Goal: Find contact information: Find contact information

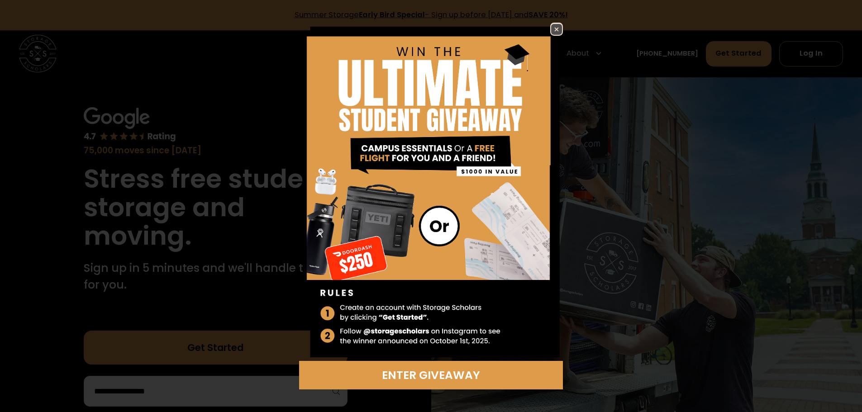
click at [558, 25] on img at bounding box center [556, 29] width 11 height 11
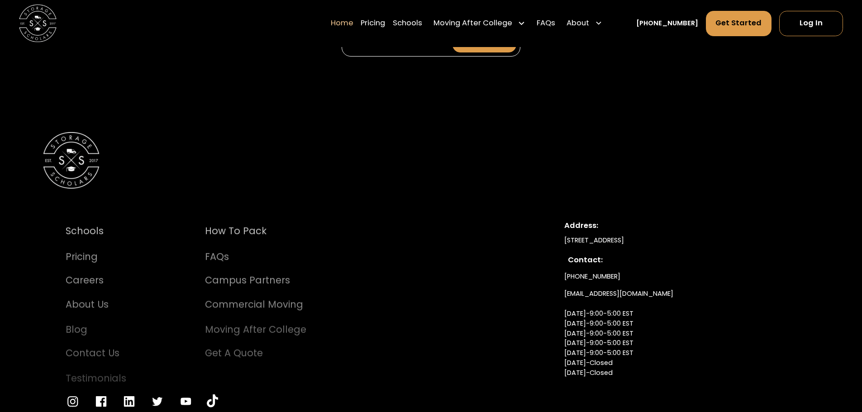
scroll to position [3228, 0]
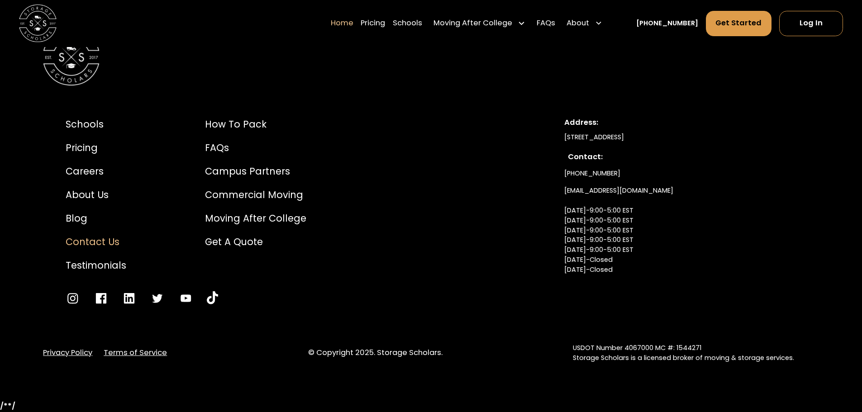
click at [109, 244] on div "Contact Us" at bounding box center [96, 242] width 61 height 14
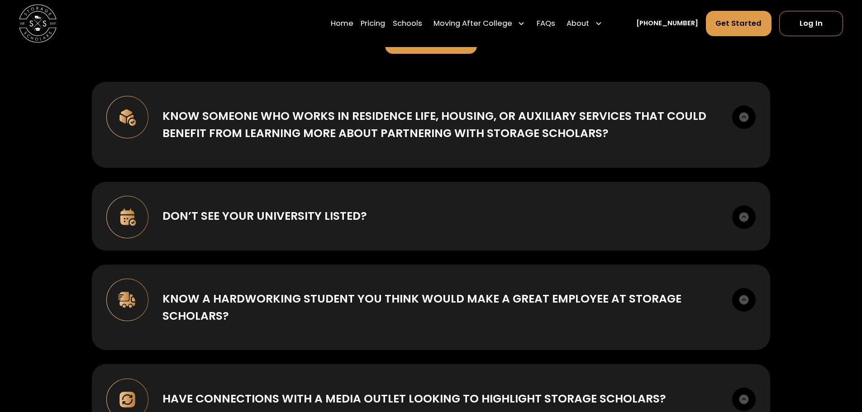
scroll to position [241, 0]
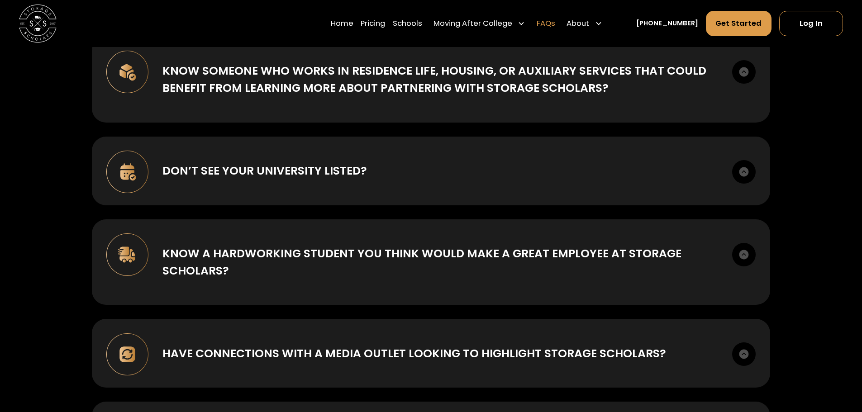
click at [555, 22] on link "FAQs" at bounding box center [545, 23] width 19 height 26
